Goal: Transaction & Acquisition: Purchase product/service

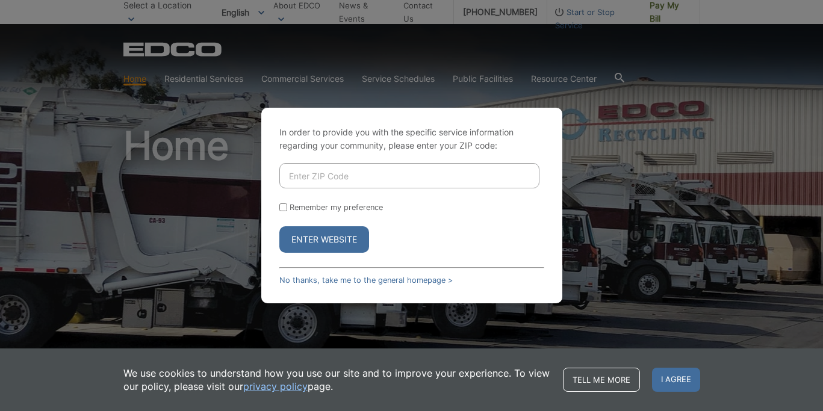
click at [433, 173] on input "Enter ZIP Code" at bounding box center [409, 175] width 260 height 25
type input "91977"
click at [282, 207] on input "Remember my preference" at bounding box center [283, 207] width 8 height 8
checkbox input "true"
click at [321, 244] on button "Enter Website" at bounding box center [324, 239] width 90 height 26
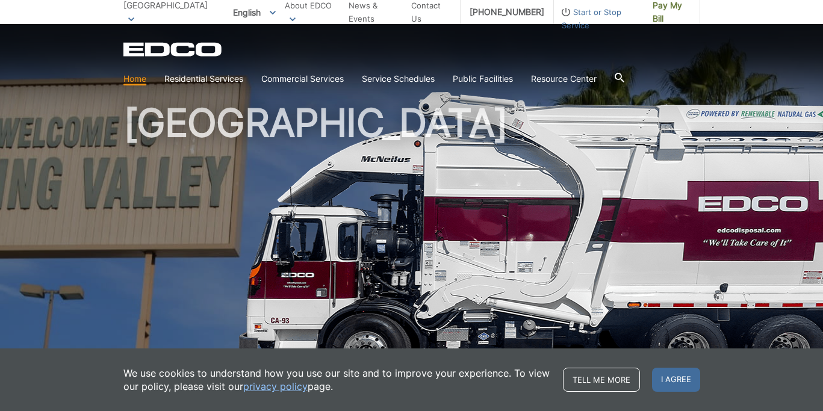
scroll to position [24, 0]
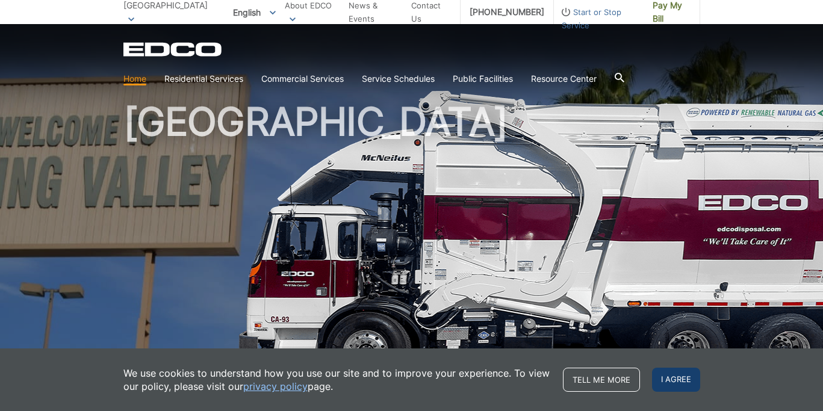
click at [685, 376] on span "I agree" at bounding box center [676, 380] width 48 height 24
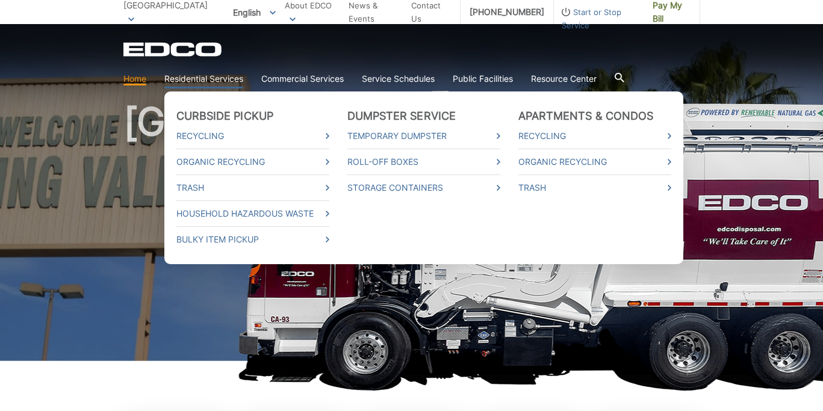
click at [218, 82] on link "Residential Services" at bounding box center [203, 78] width 79 height 13
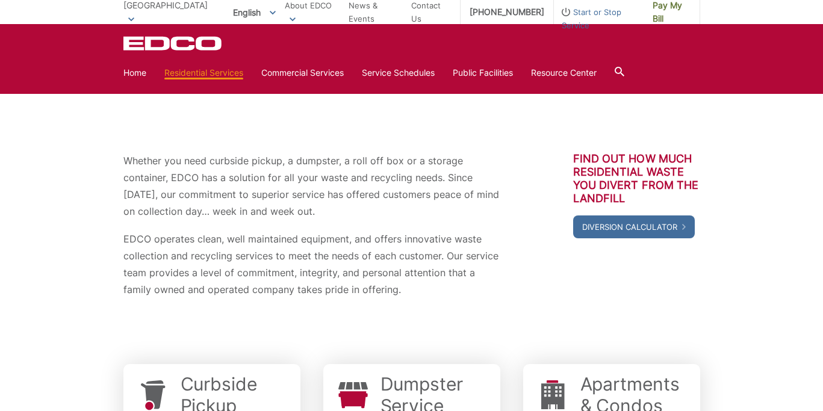
scroll to position [75, 0]
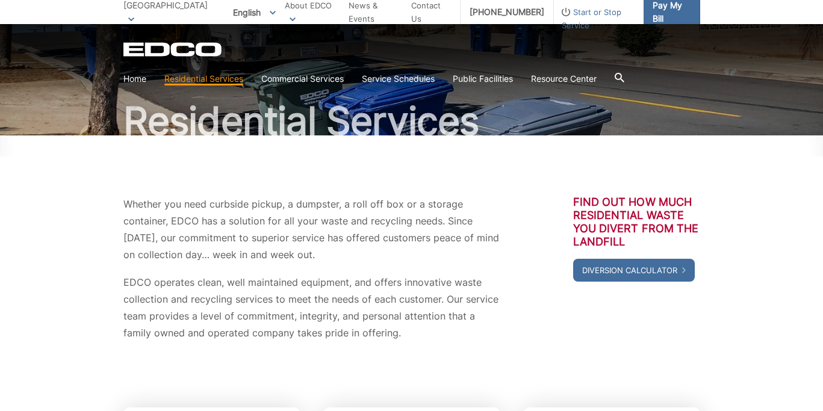
click at [669, 7] on span "Pay My Bill" at bounding box center [672, 12] width 38 height 26
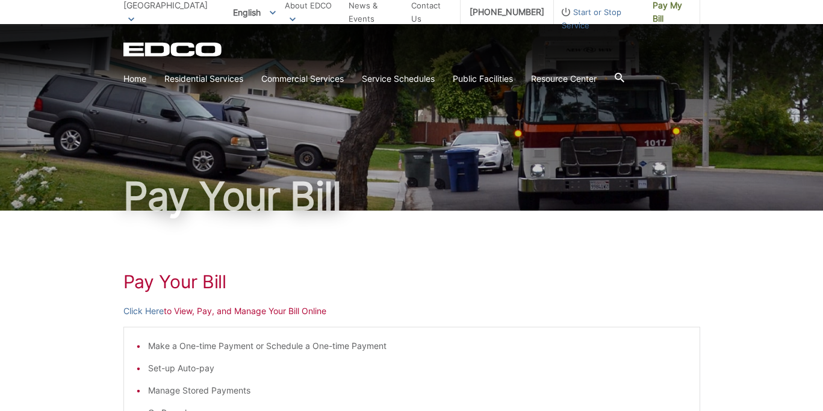
click at [557, 311] on p "Click Here to View, Pay, and Manage Your Bill Online" at bounding box center [411, 311] width 577 height 13
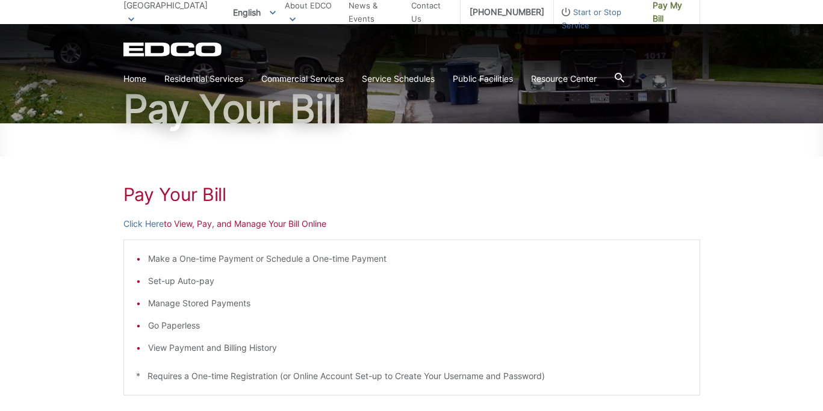
scroll to position [120, 0]
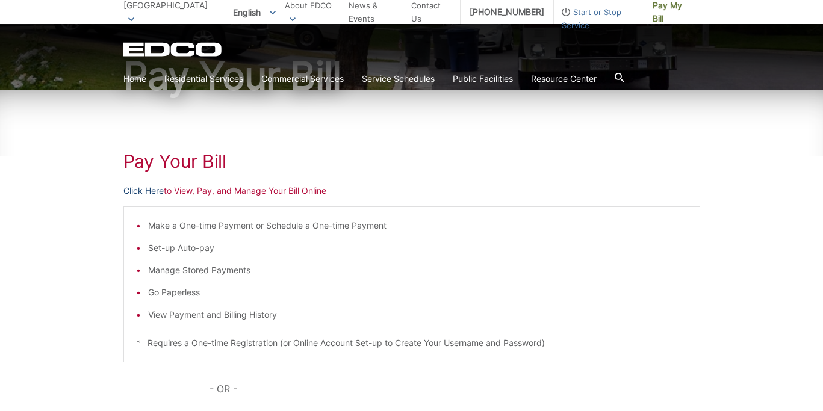
click at [148, 189] on link "Click Here" at bounding box center [143, 190] width 40 height 13
click at [497, 233] on ul "Make a One-time Payment or Schedule a One-time Payment Set-up Auto-pay Manage S…" at bounding box center [411, 270] width 551 height 102
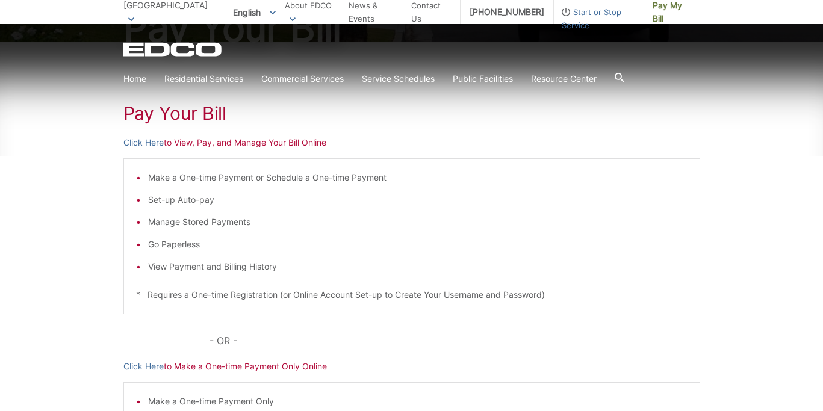
scroll to position [193, 0]
